Goal: Information Seeking & Learning: Learn about a topic

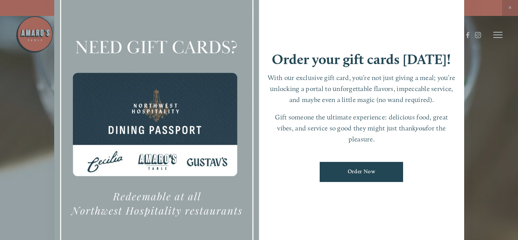
scroll to position [1, 0]
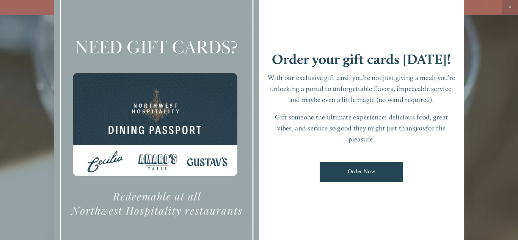
click at [479, 133] on div at bounding box center [259, 120] width 518 height 240
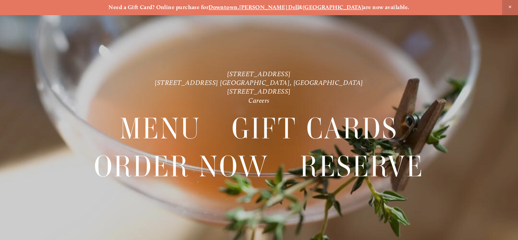
click at [479, 133] on nav "Menu Gift Cards Order Now Reserve" at bounding box center [259, 153] width 466 height 96
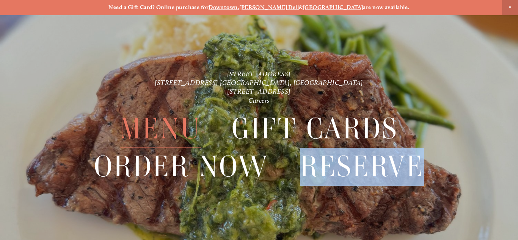
click at [185, 127] on span "Menu" at bounding box center [160, 129] width 81 height 38
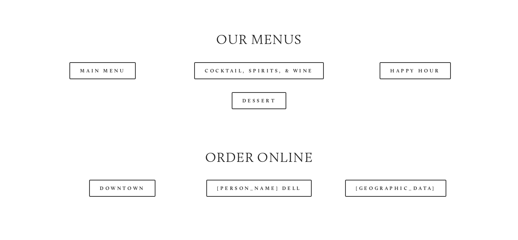
scroll to position [739, 0]
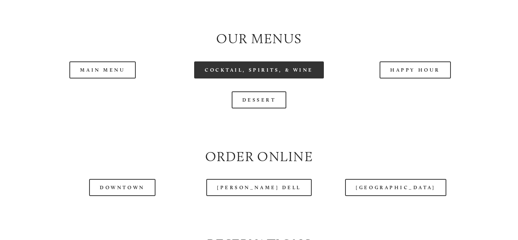
click at [298, 66] on link "Cocktail, Spirits, & Wine" at bounding box center [259, 69] width 130 height 17
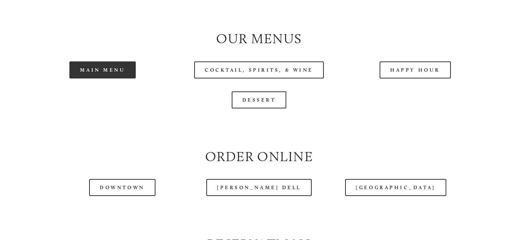
click at [113, 71] on link "Main Menu" at bounding box center [102, 69] width 66 height 17
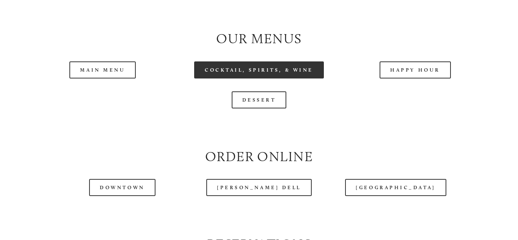
click at [291, 70] on link "Cocktail, Spirits, & Wine" at bounding box center [259, 69] width 130 height 17
